Goal: Task Accomplishment & Management: Manage account settings

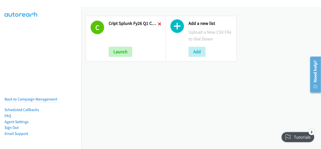
click at [159, 23] on icon at bounding box center [160, 25] width 4 height 4
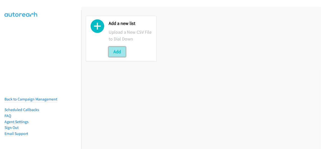
click at [121, 49] on button "Add" at bounding box center [117, 52] width 17 height 10
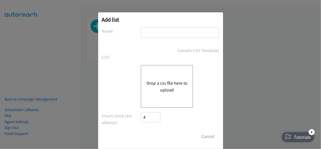
click at [148, 33] on input "text" at bounding box center [180, 33] width 78 height 10
type input "Splunk FY26Q1 CS - O11Y SEC DMAI DM - AU"
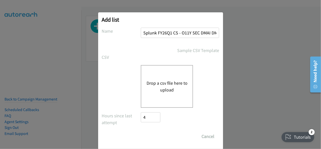
click at [165, 76] on div "Drop a csv file here to upload" at bounding box center [167, 86] width 52 height 43
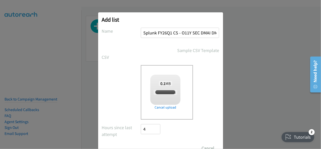
checkbox input "true"
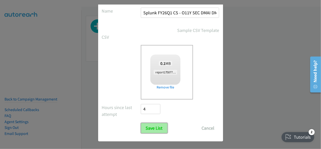
click at [157, 125] on input "Save List" at bounding box center [154, 128] width 26 height 10
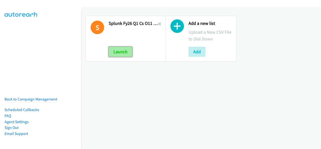
click at [118, 50] on button "Launch" at bounding box center [121, 52] width 24 height 10
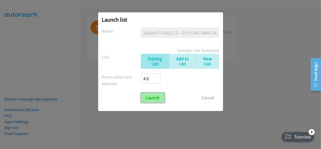
click at [157, 96] on input "Launch" at bounding box center [153, 97] width 24 height 10
